Goal: Navigation & Orientation: Find specific page/section

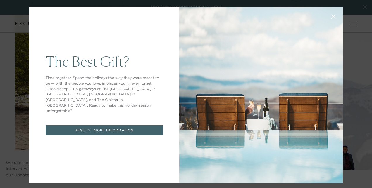
click at [331, 15] on icon at bounding box center [333, 17] width 4 height 4
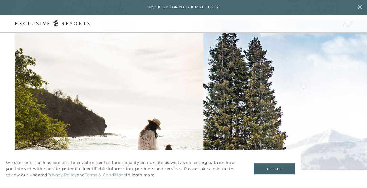
scroll to position [622, 0]
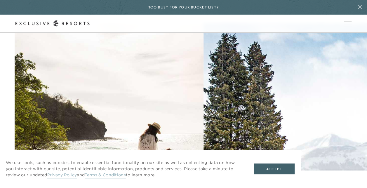
click at [0, 0] on h2 "Beach" at bounding box center [0, 0] width 0 height 0
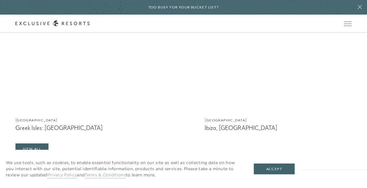
scroll to position [1257, 0]
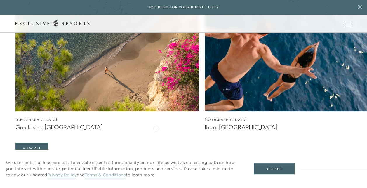
click at [205, 128] on figcaption "Ibiza, [GEOGRAPHIC_DATA]" at bounding box center [297, 127] width 184 height 7
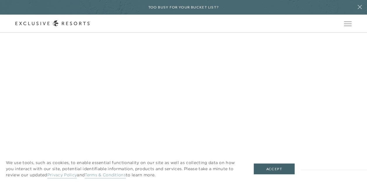
scroll to position [1010, 0]
